Goal: Navigation & Orientation: Find specific page/section

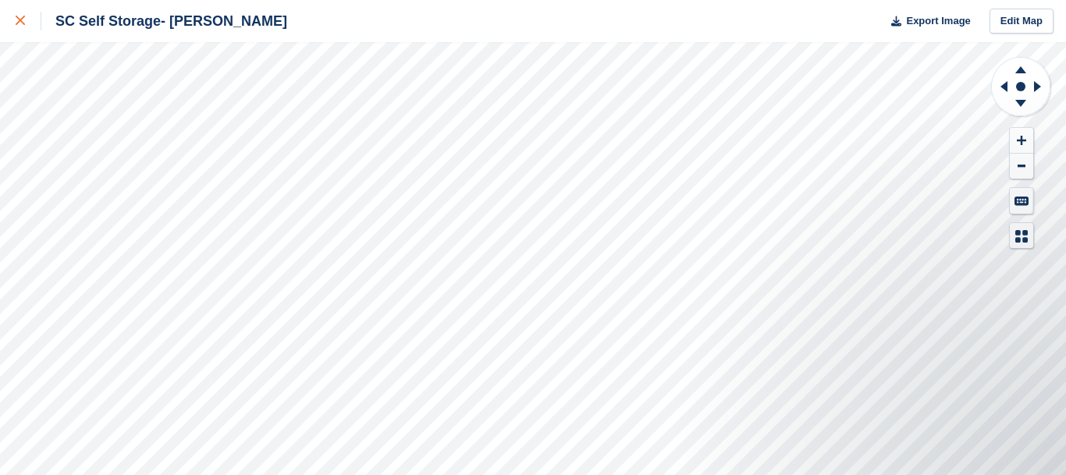
click at [16, 24] on icon at bounding box center [20, 20] width 9 height 9
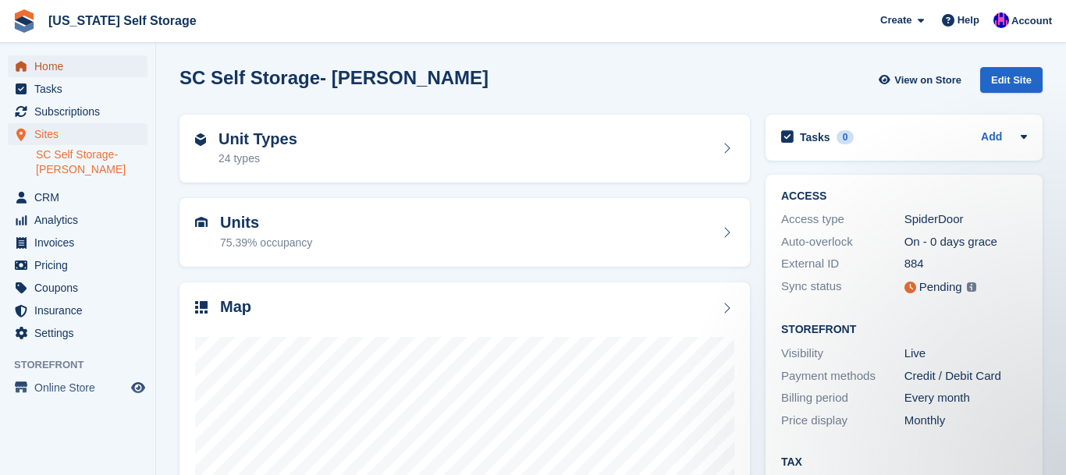
click at [79, 71] on span "Home" at bounding box center [81, 66] width 94 height 22
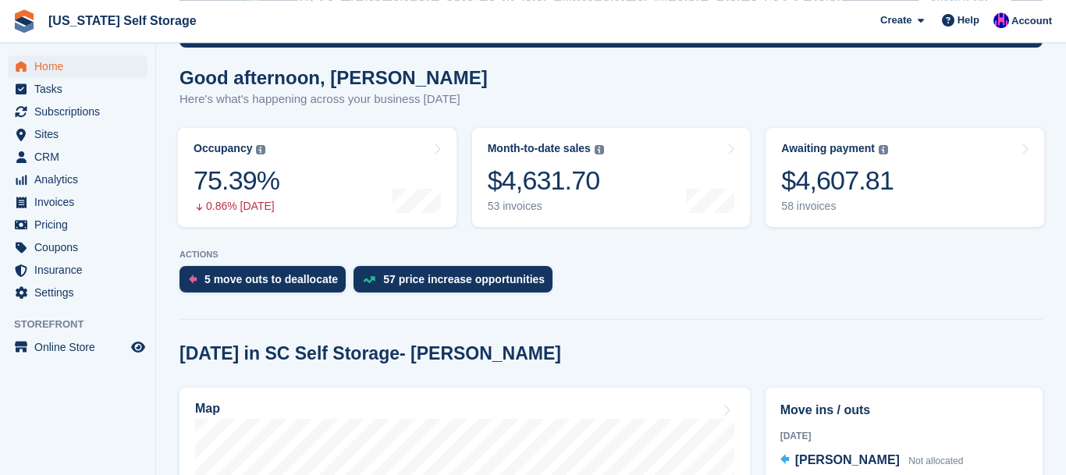
scroll to position [168, 0]
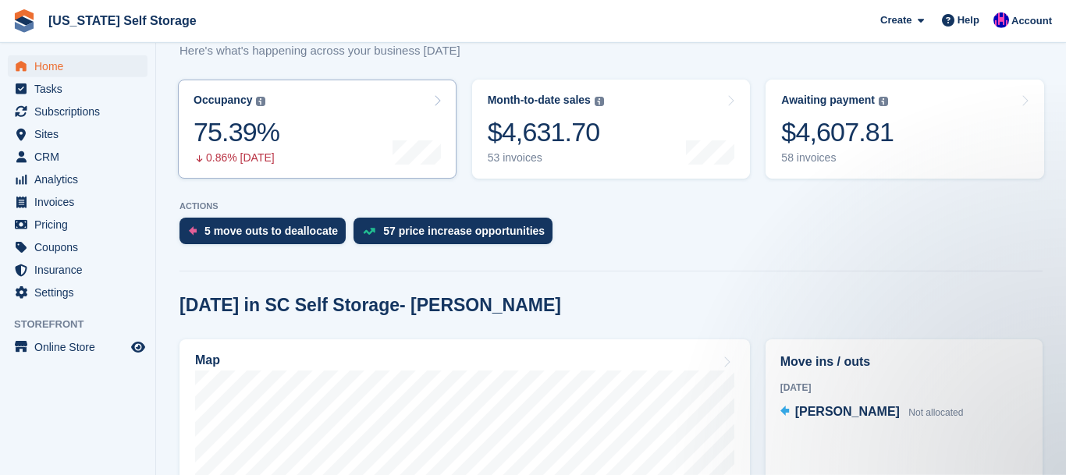
click at [277, 133] on link "Occupancy The percentage of all currently allocated units in terms of area. Inc…" at bounding box center [317, 129] width 278 height 99
